Goal: Communication & Community: Participate in discussion

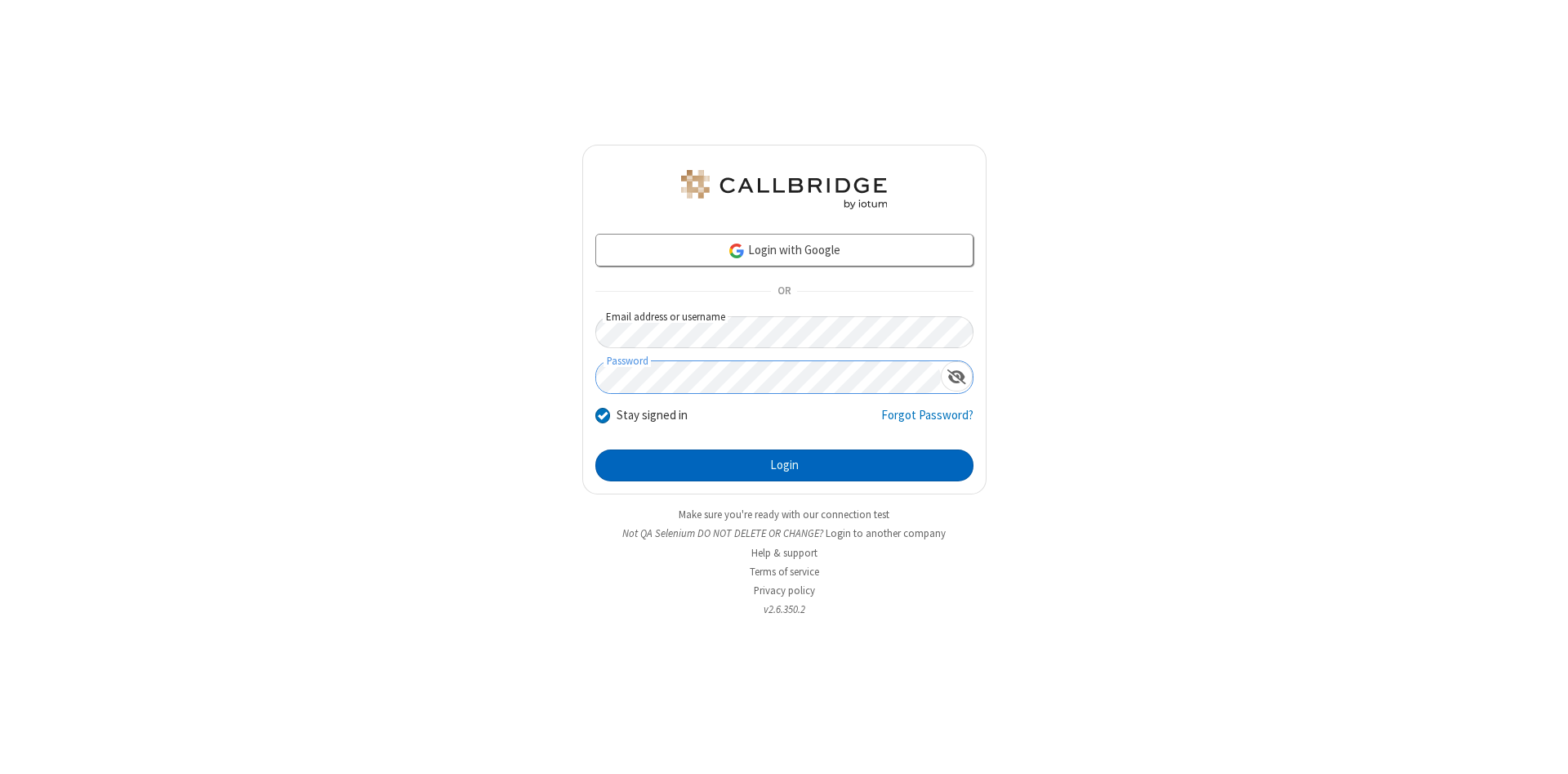
click at [784, 465] on button "Login" at bounding box center [784, 465] width 378 height 33
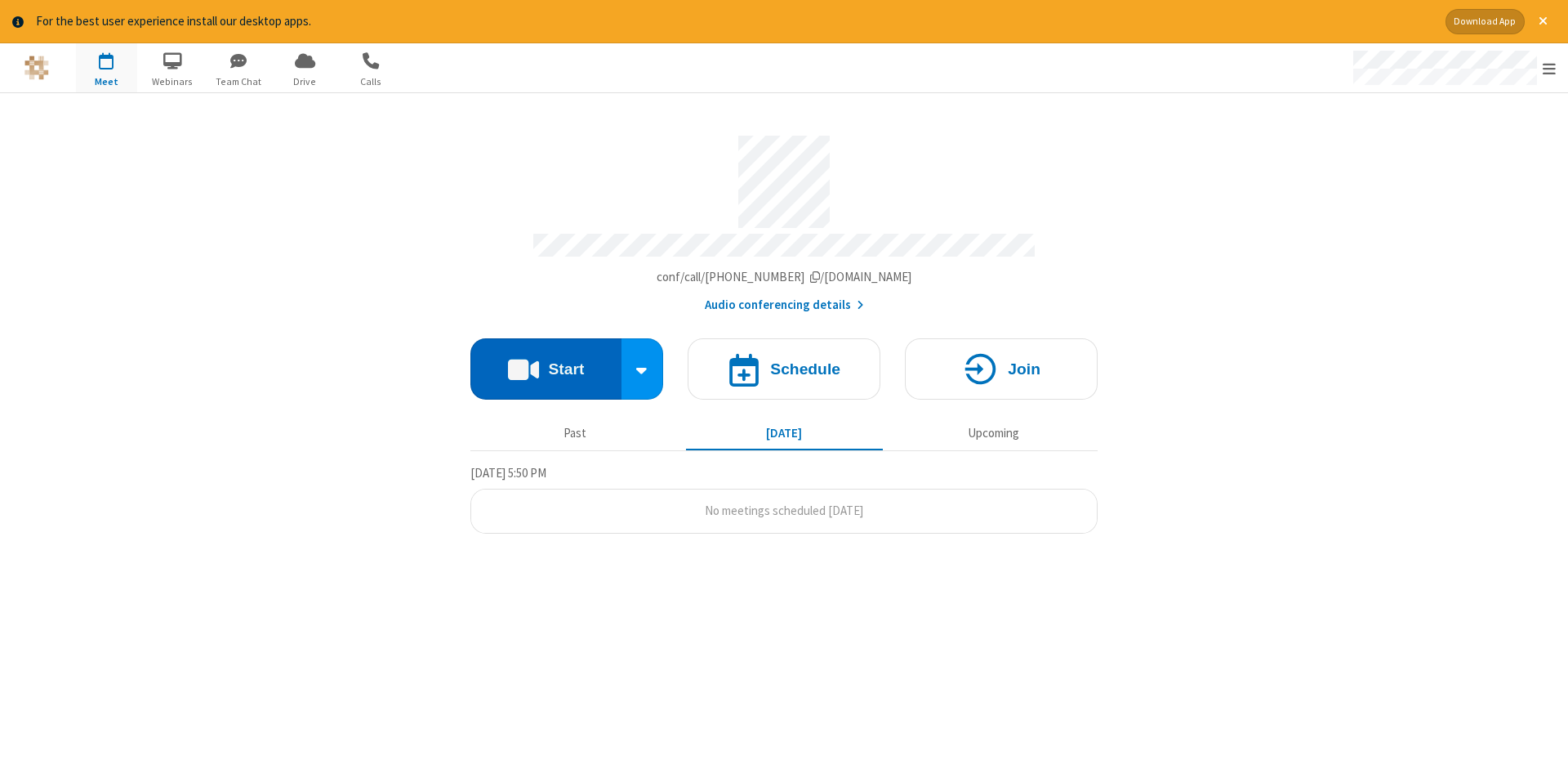
click at [546, 363] on button "Start" at bounding box center [546, 369] width 151 height 61
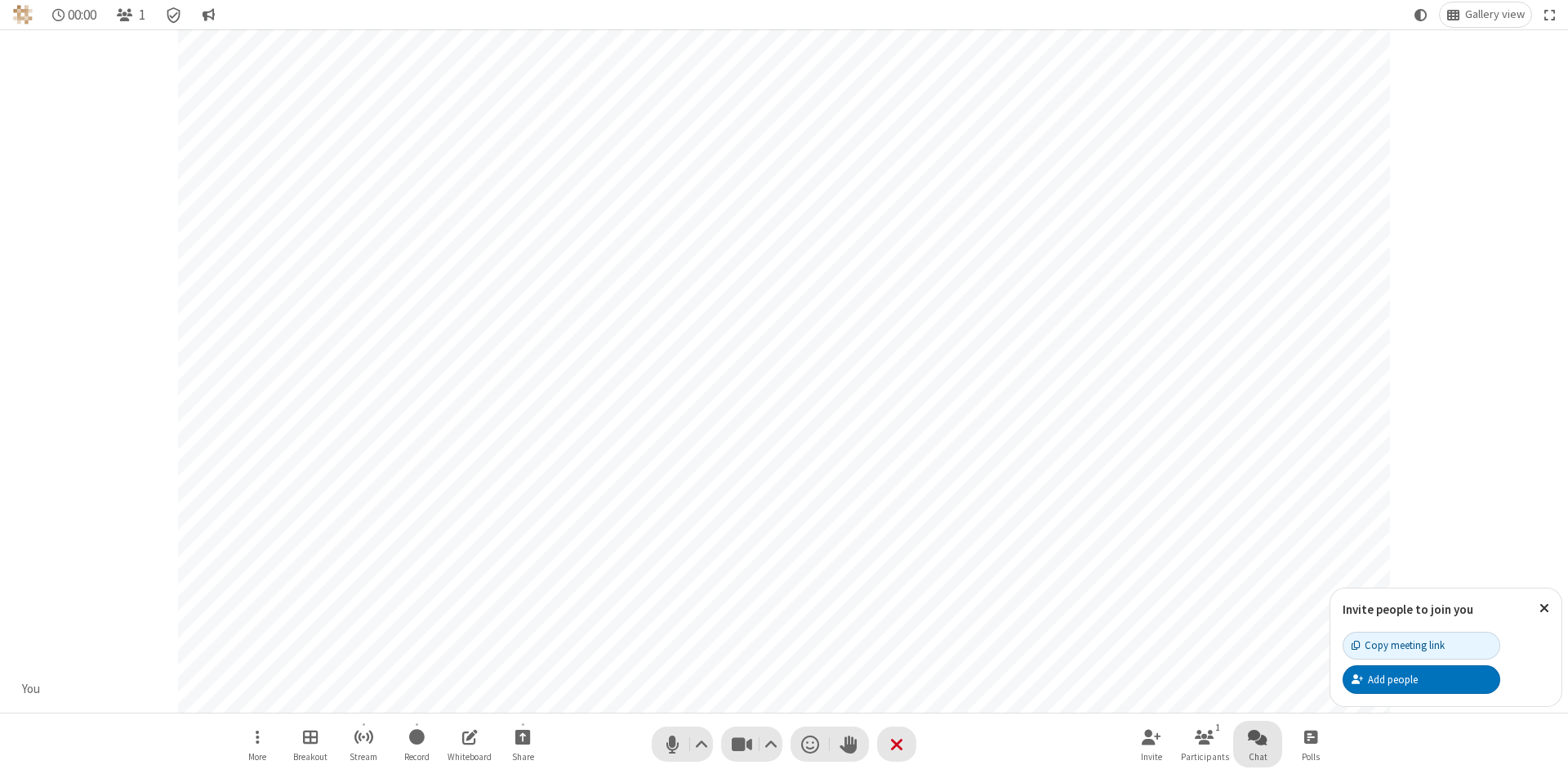
click at [1258, 736] on span "Open chat" at bounding box center [1258, 736] width 20 height 21
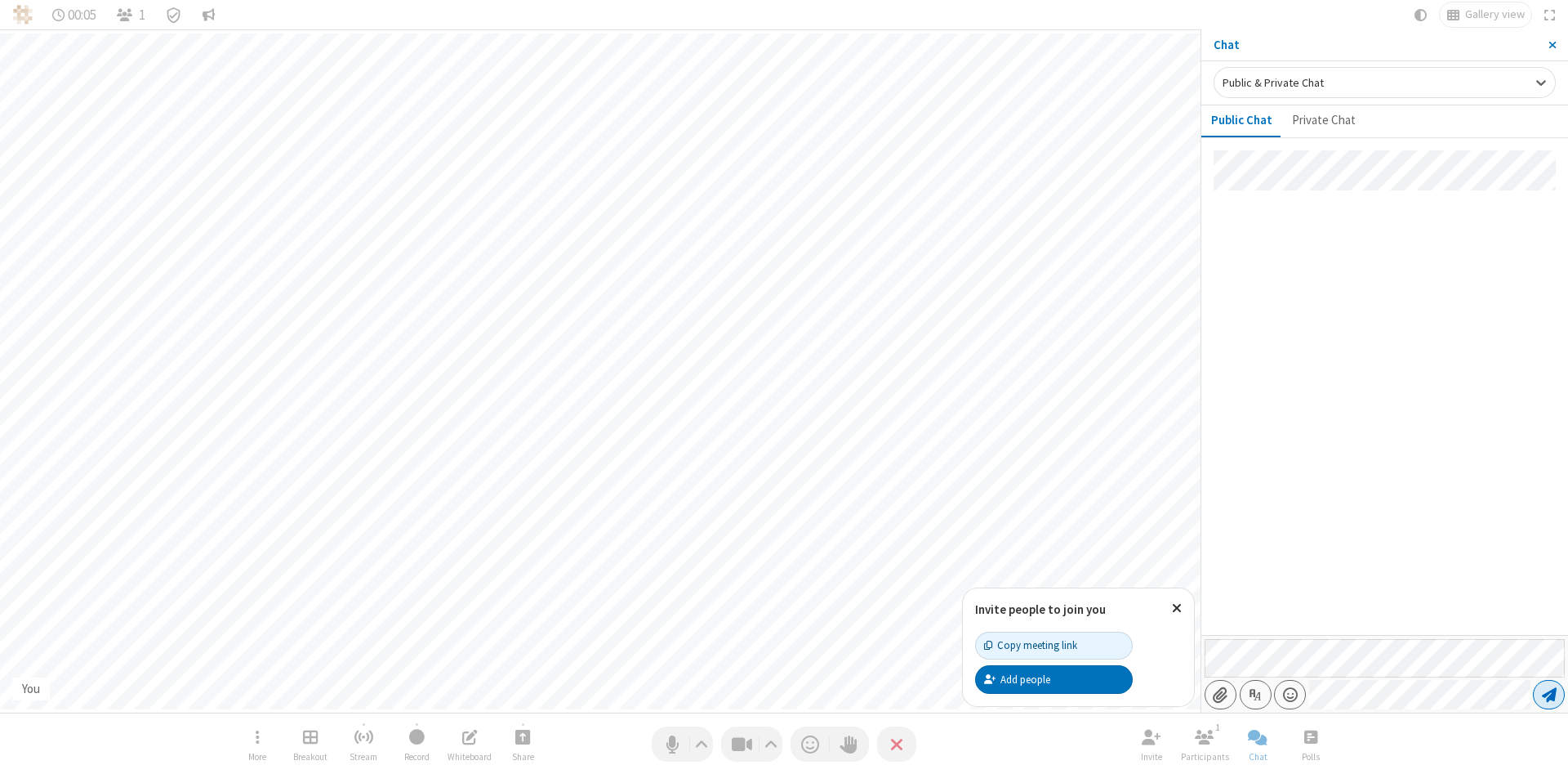
click at [1548, 694] on span "Send message" at bounding box center [1549, 694] width 15 height 16
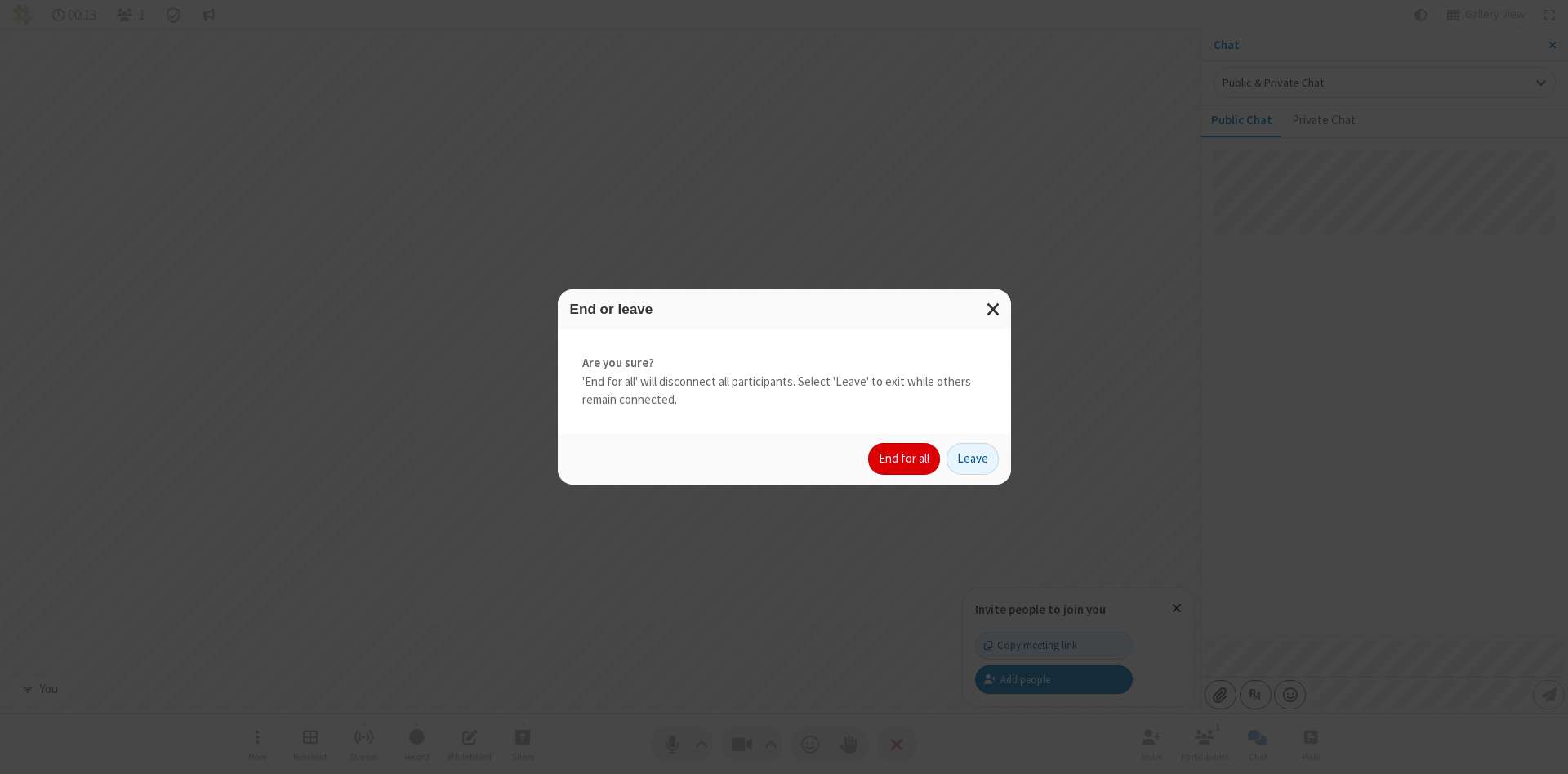
click at [905, 459] on button "End for all" at bounding box center [904, 459] width 72 height 33
